Goal: Task Accomplishment & Management: Complete application form

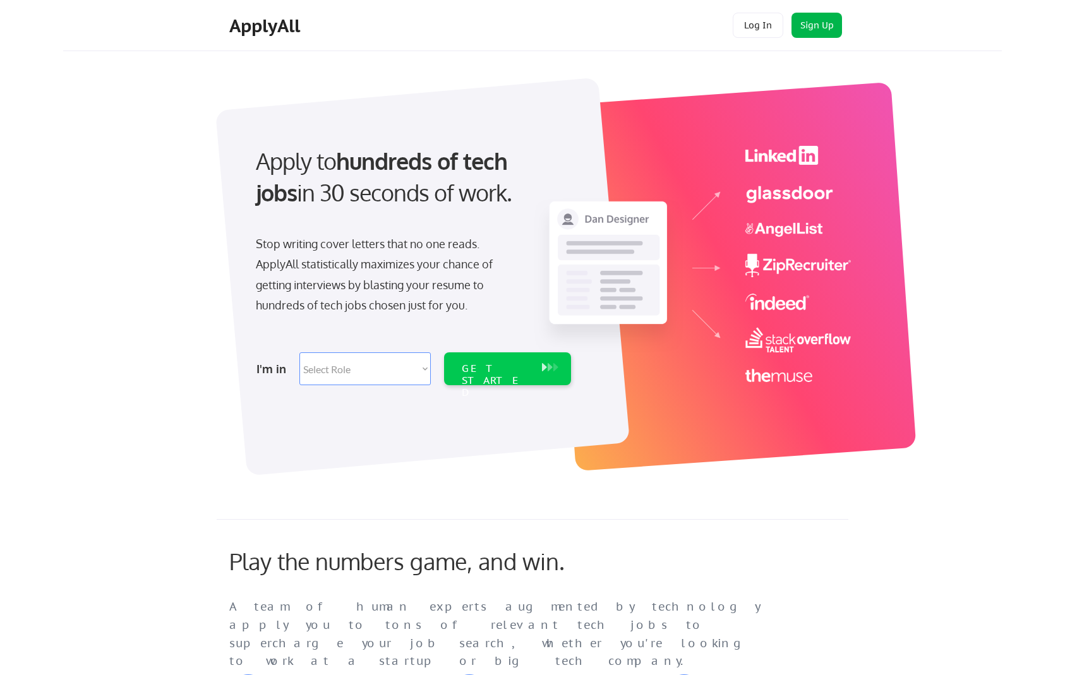
click at [811, 26] on button "Sign Up" at bounding box center [816, 25] width 51 height 25
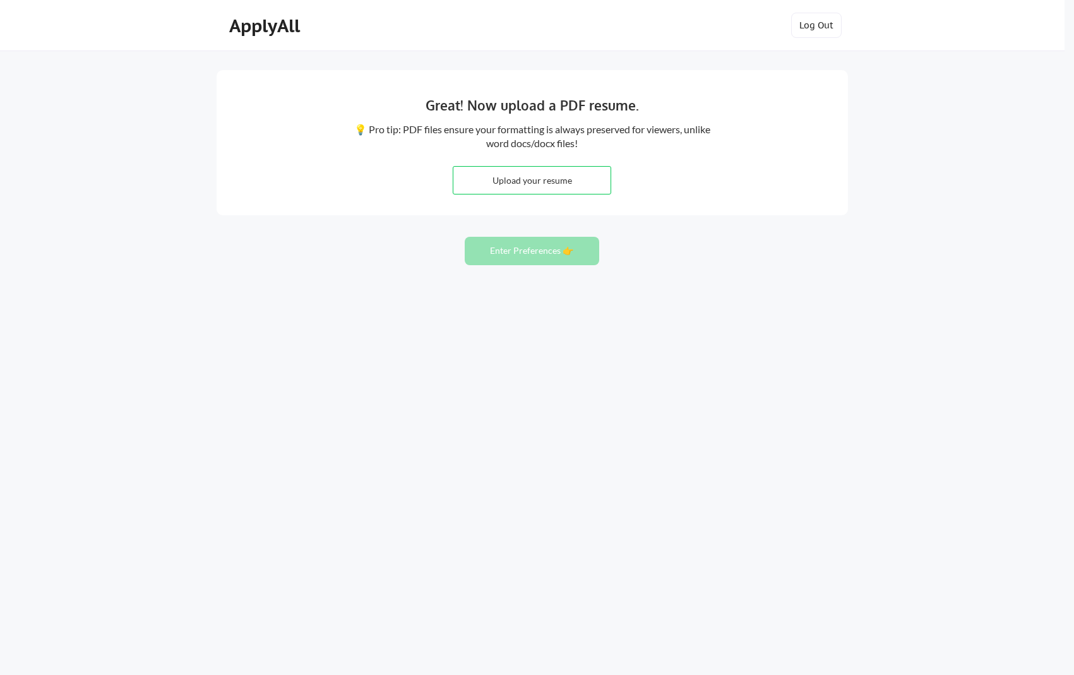
click at [549, 181] on input "file" at bounding box center [531, 180] width 157 height 27
type input "C:\fakepath\[PERSON_NAME] IN.docx"
click at [510, 179] on input "file" at bounding box center [531, 180] width 157 height 27
click at [534, 253] on button "Enter Preferences 👉" at bounding box center [532, 251] width 135 height 28
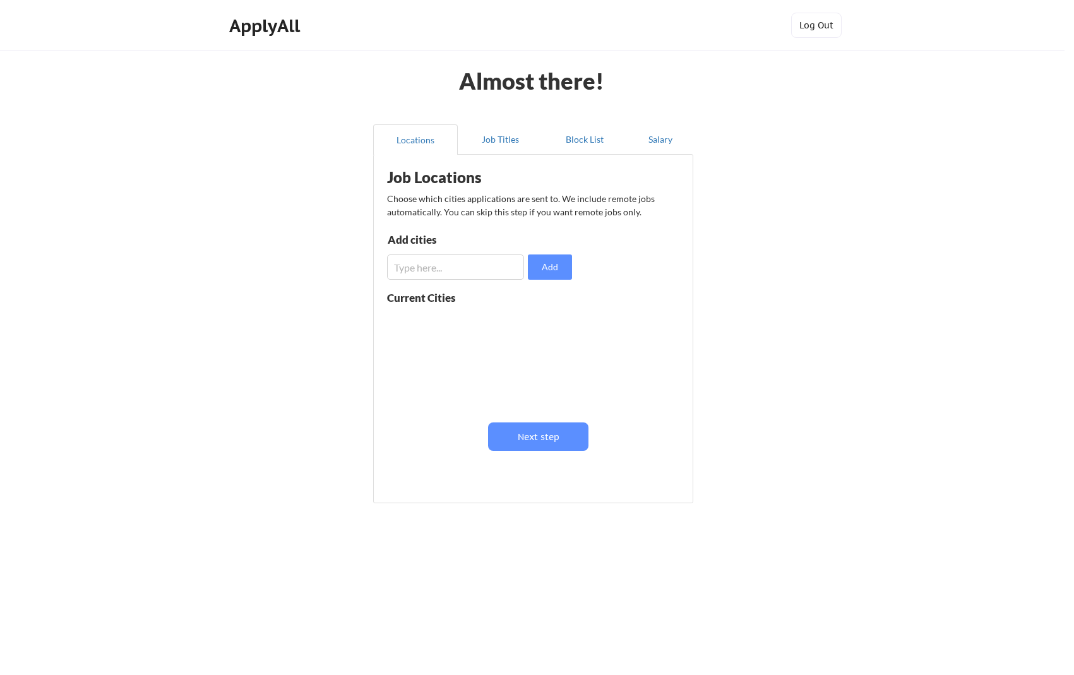
click at [489, 266] on input "input" at bounding box center [455, 266] width 137 height 25
type input "Atlanta, GA"
click at [553, 263] on button "Add" at bounding box center [550, 266] width 44 height 25
click at [494, 271] on input "input" at bounding box center [455, 266] width 137 height 25
type input "Metro Atlanta Area"
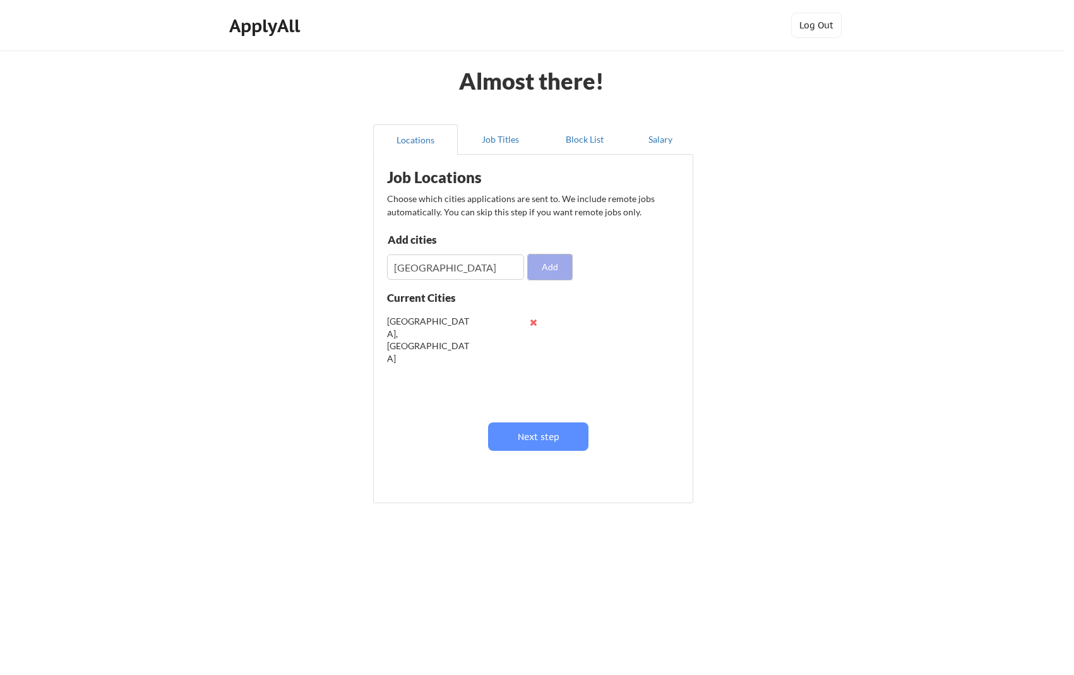
click at [545, 261] on button "Add" at bounding box center [550, 266] width 44 height 25
click at [498, 265] on input "input" at bounding box center [455, 266] width 137 height 25
type input "Smyrna, GA"
click at [540, 257] on button "Add" at bounding box center [550, 266] width 44 height 25
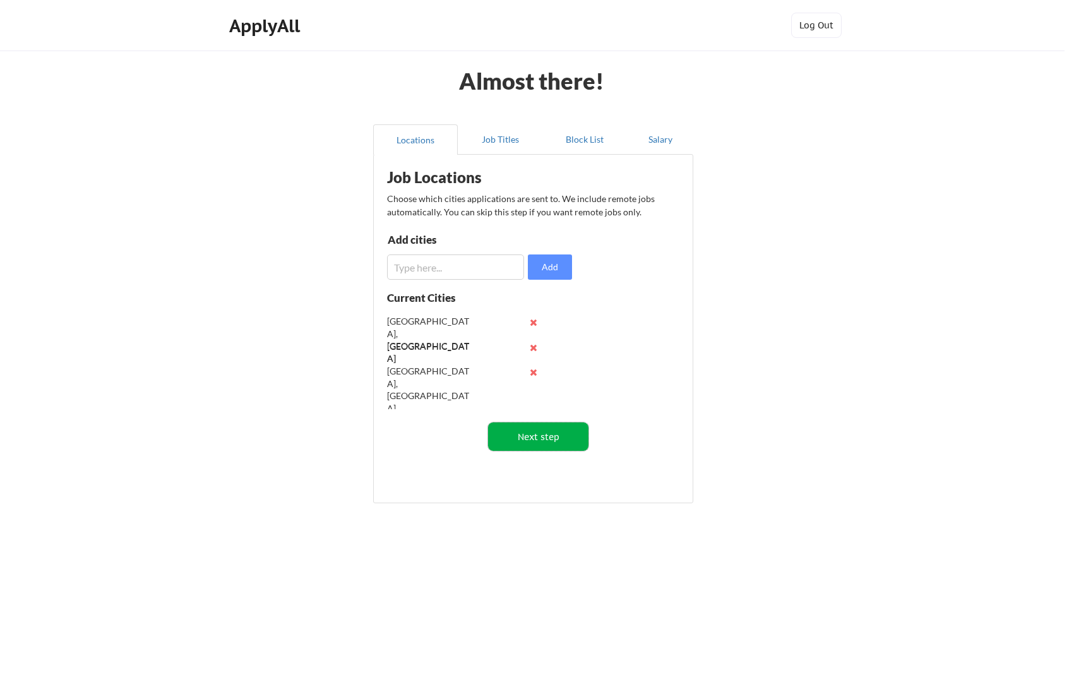
click at [543, 436] on button "Next step" at bounding box center [538, 436] width 100 height 28
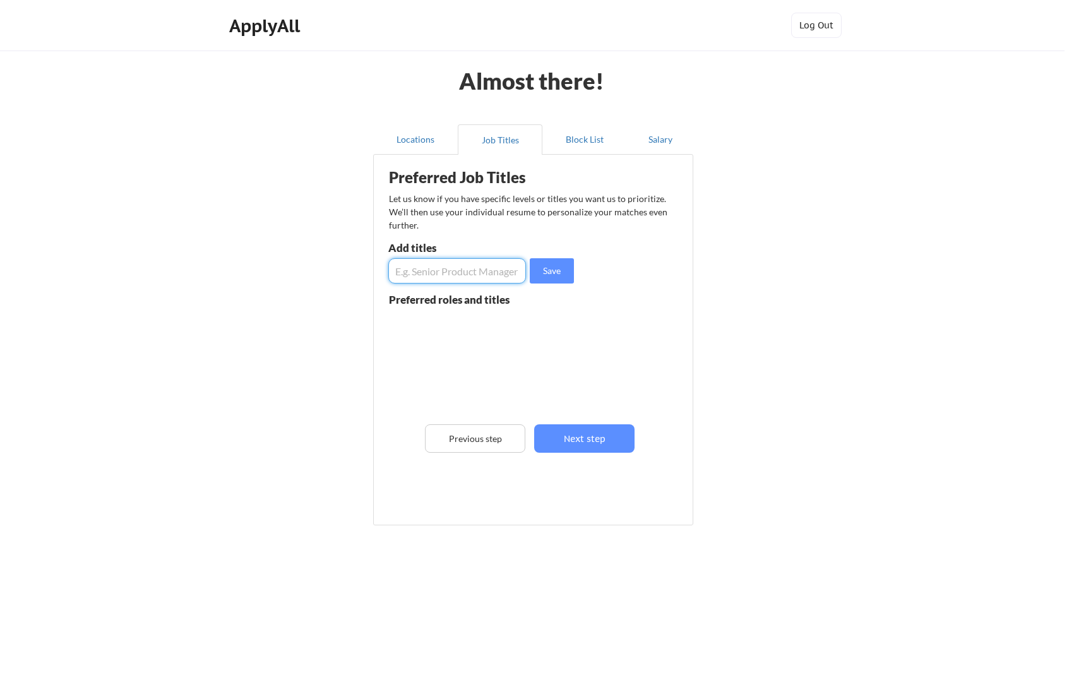
click at [483, 268] on input "input" at bounding box center [457, 270] width 138 height 25
click at [443, 271] on input "input" at bounding box center [457, 270] width 138 height 25
type input "Director of IT"
click at [554, 270] on button "Save" at bounding box center [552, 270] width 44 height 25
